Goal: Information Seeking & Learning: Learn about a topic

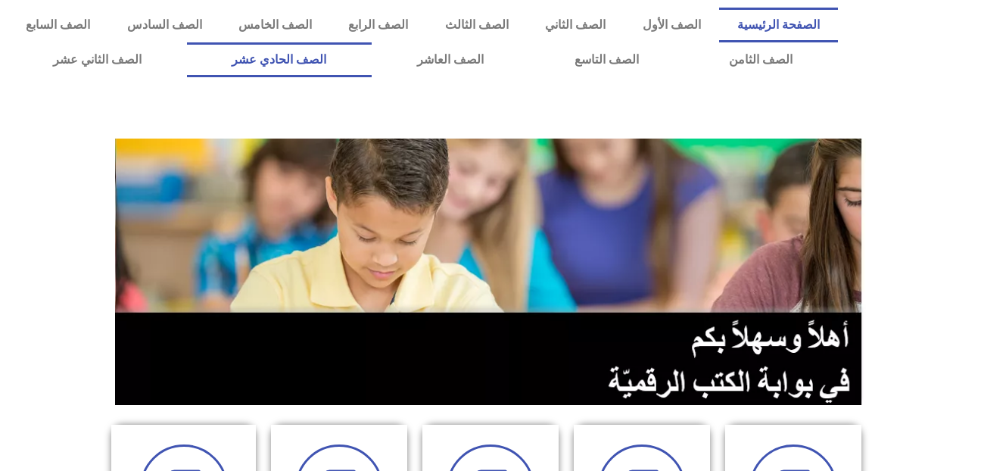
click at [300, 58] on link "الصف الحادي عشر" at bounding box center [279, 59] width 185 height 35
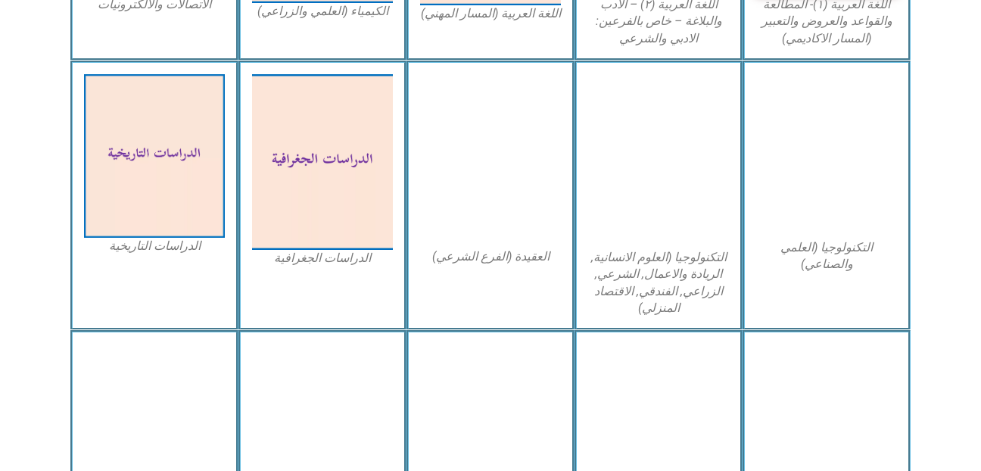
scroll to position [727, 0]
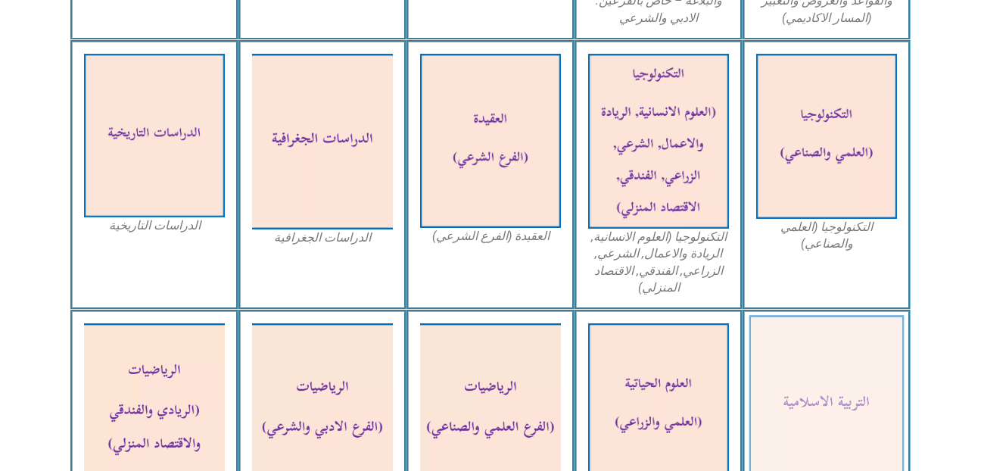
click at [842, 381] on img at bounding box center [826, 406] width 155 height 180
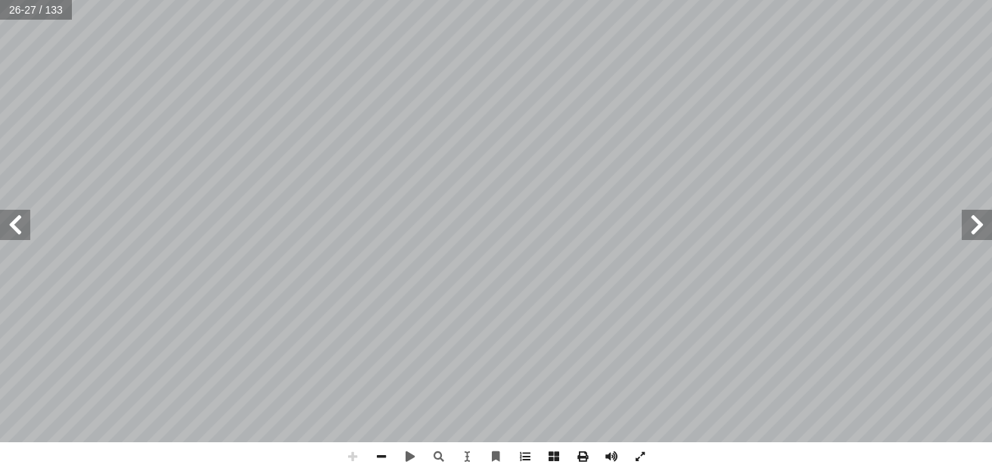
click at [556, 0] on html "الصفحة الرئيسية الصف الأول الصف الثاني الصف الثالث الصف الرابع الصف الخامس الصف…" at bounding box center [496, 69] width 992 height 138
click at [855, 469] on div "٢ 1 - ب � ة عذ خر آ ل� � ه في ره له، وينتظر َّ لله منها ما قد � نيا؛ فيعطيه ُّ …" at bounding box center [496, 235] width 992 height 471
click at [375, 454] on span at bounding box center [381, 456] width 29 height 29
